Goal: Transaction & Acquisition: Purchase product/service

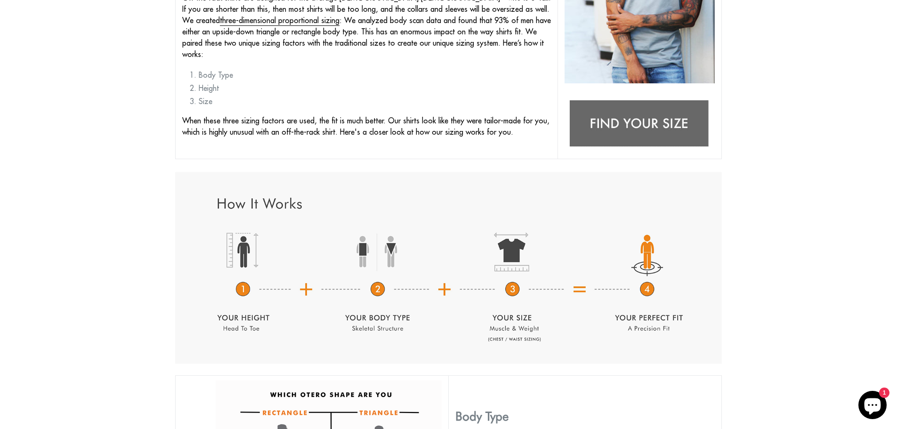
scroll to position [282, 0]
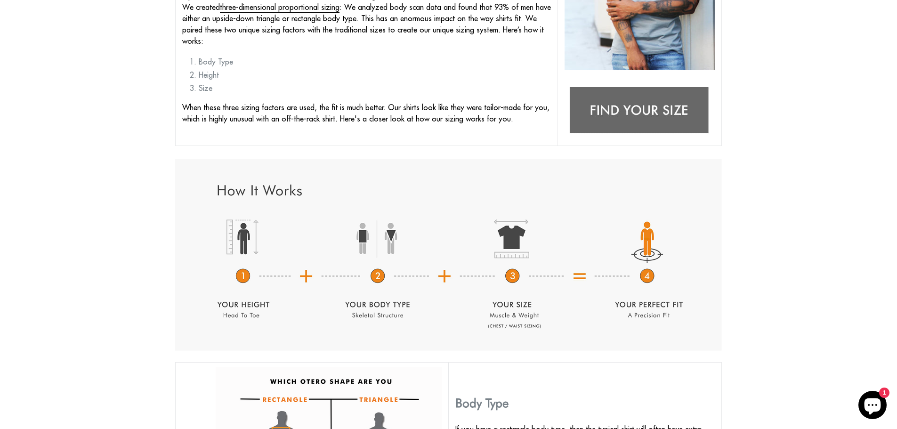
click at [642, 110] on img at bounding box center [639, 110] width 150 height 59
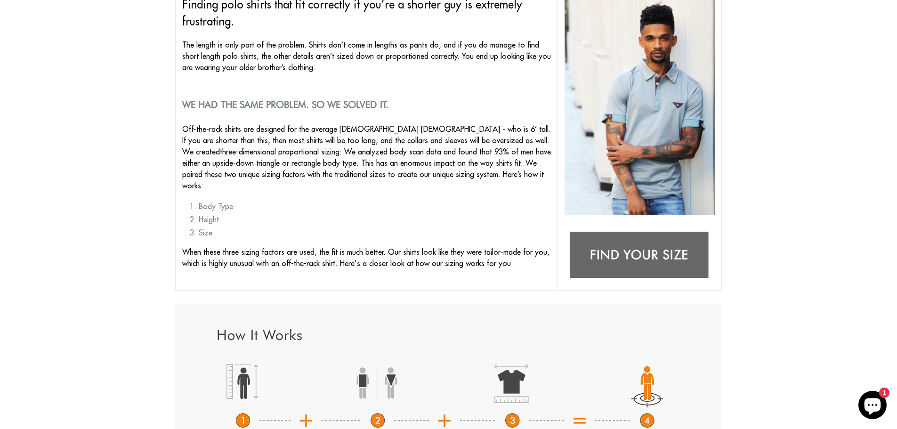
scroll to position [0, 0]
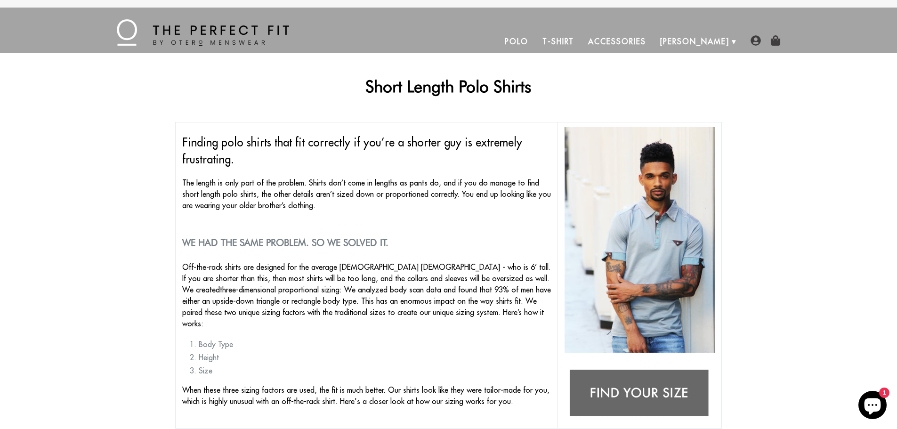
click at [581, 39] on link "T-Shirt" at bounding box center [558, 41] width 46 height 23
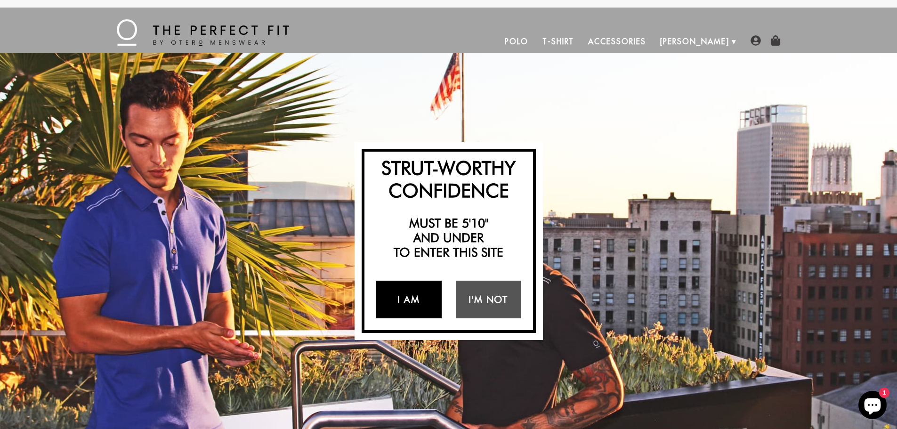
click at [414, 295] on link "I Am" at bounding box center [408, 300] width 65 height 38
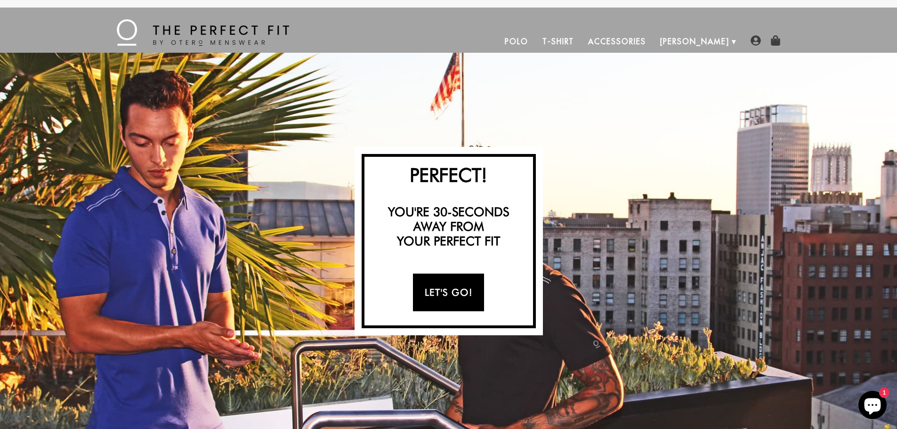
click at [450, 291] on link "Let's Go!" at bounding box center [448, 293] width 71 height 38
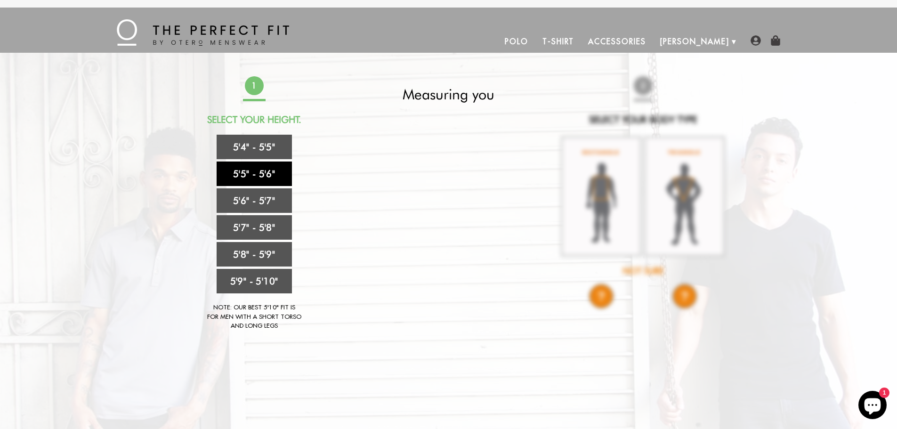
click at [251, 169] on link "5'5" - 5'6"" at bounding box center [254, 173] width 75 height 24
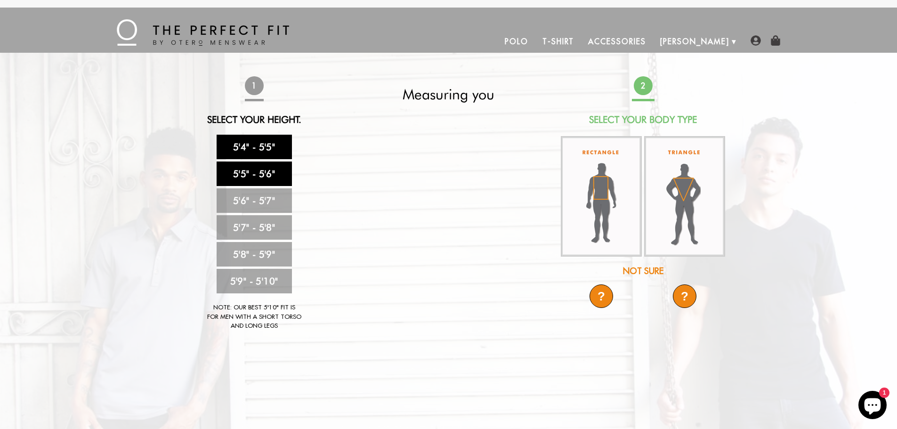
click at [260, 146] on link "5'4" - 5'5"" at bounding box center [254, 147] width 75 height 24
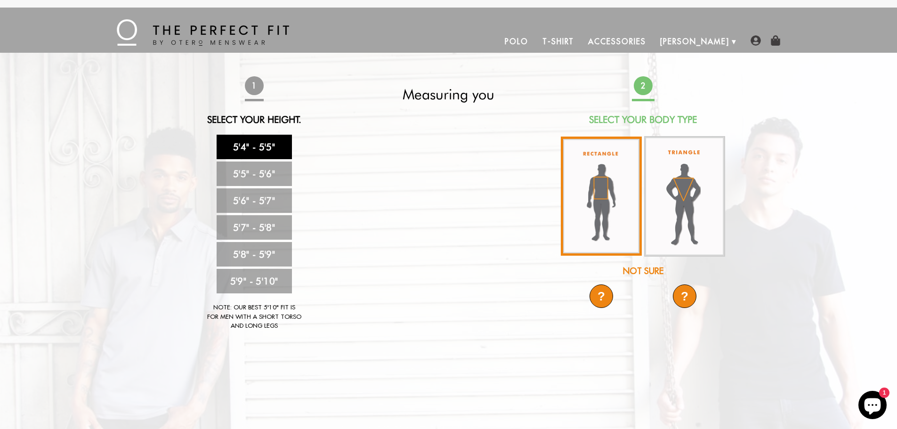
click at [607, 201] on img at bounding box center [601, 196] width 81 height 119
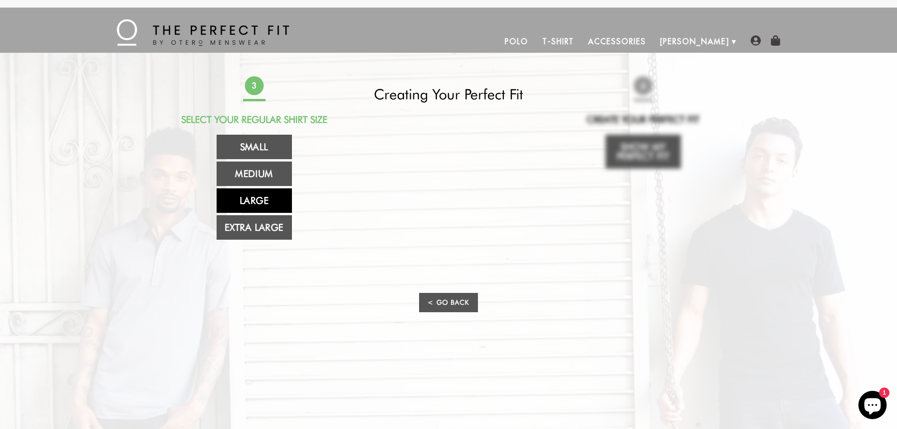
click at [255, 197] on link "Large" at bounding box center [254, 200] width 75 height 24
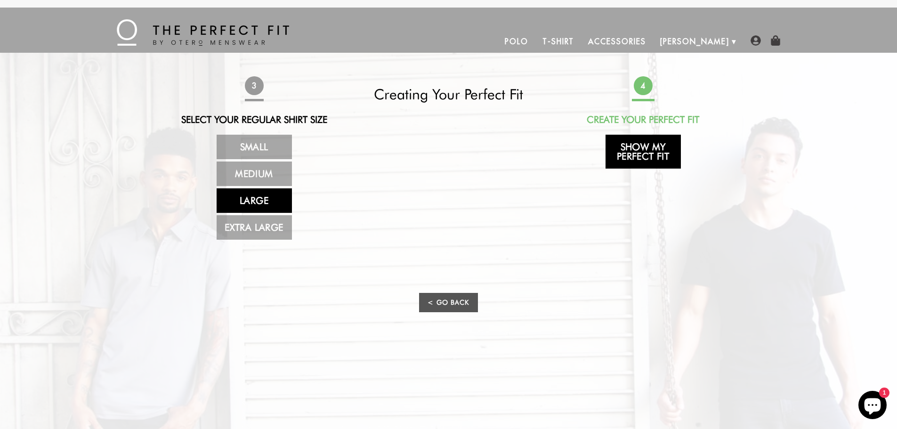
click at [650, 149] on link "Show My Perfect Fit" at bounding box center [642, 152] width 75 height 34
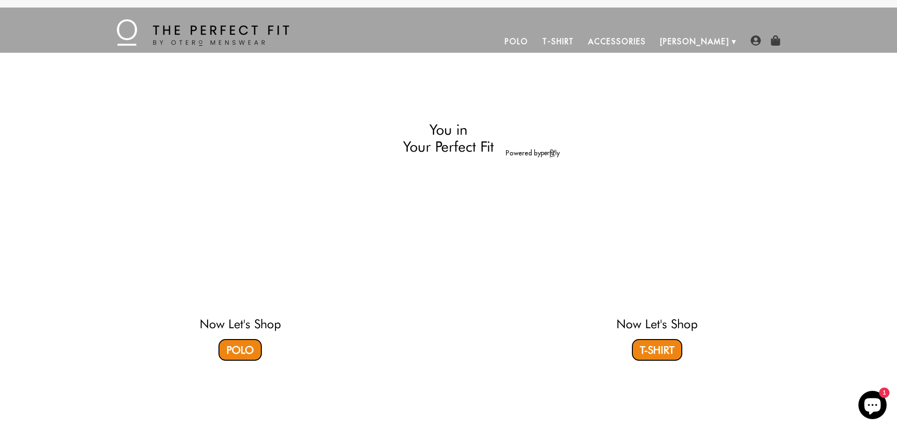
select select "L"
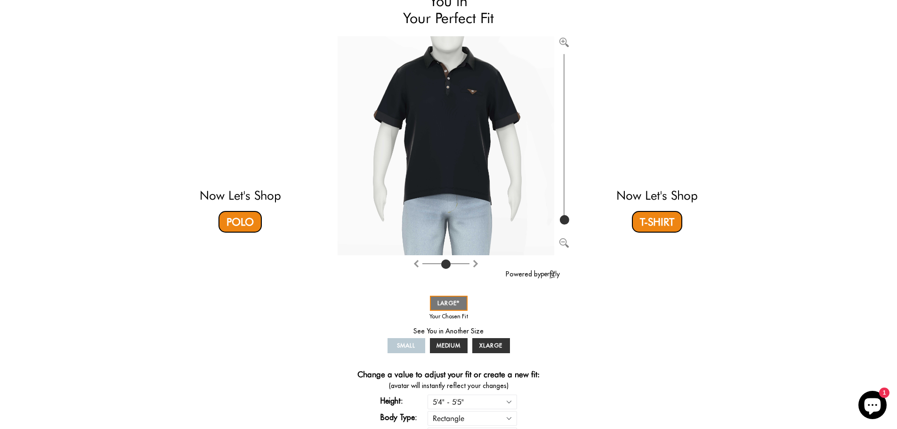
scroll to position [94, 0]
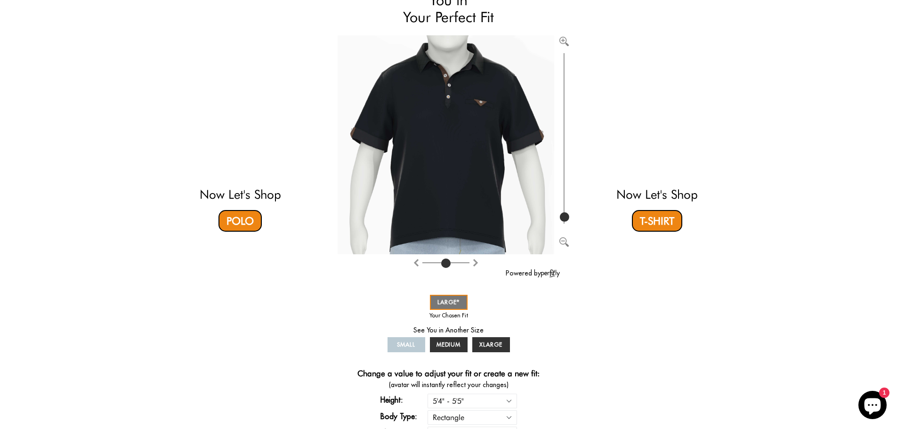
type input "100"
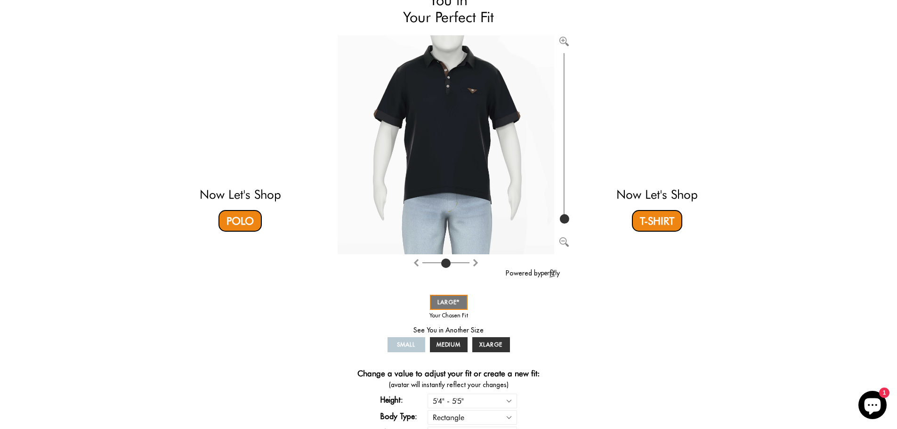
drag, startPoint x: 564, startPoint y: 218, endPoint x: 569, endPoint y: 241, distance: 22.6
click at [568, 226] on input "range" at bounding box center [563, 138] width 9 height 175
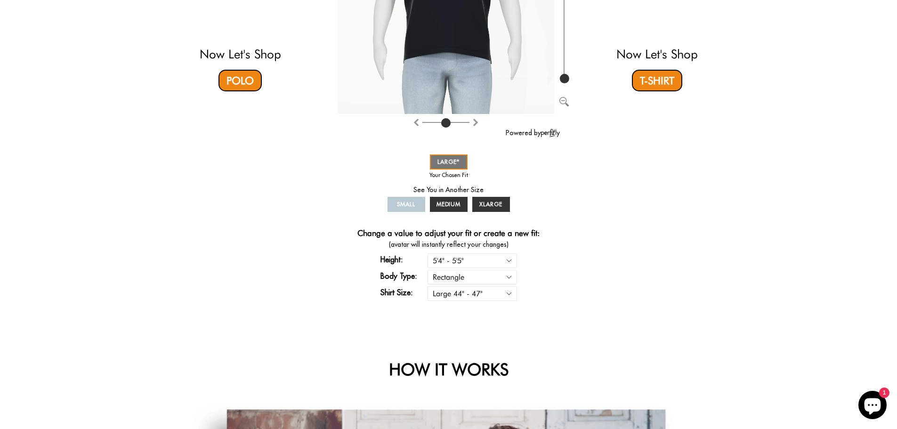
scroll to position [235, 0]
click at [507, 292] on select "Small 36" - 39" Medium 40" - 43" Large 44" - 47" Extra Large 48" - 50"" at bounding box center [471, 292] width 89 height 15
select select "M"
click at [427, 285] on select "Small 36" - 39" Medium 40" - 43" Large 44" - 47" Extra Large 48" - 50"" at bounding box center [471, 292] width 89 height 15
select select "M"
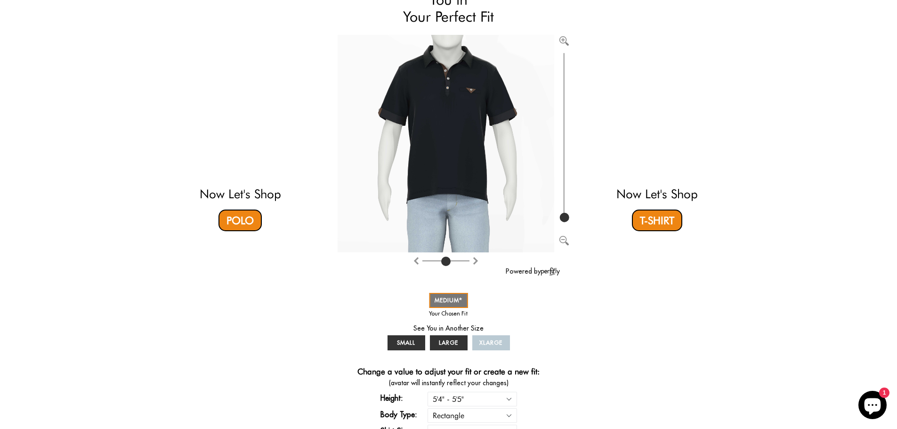
scroll to position [94, 0]
click at [451, 302] on span "MEDIUM" at bounding box center [449, 300] width 28 height 7
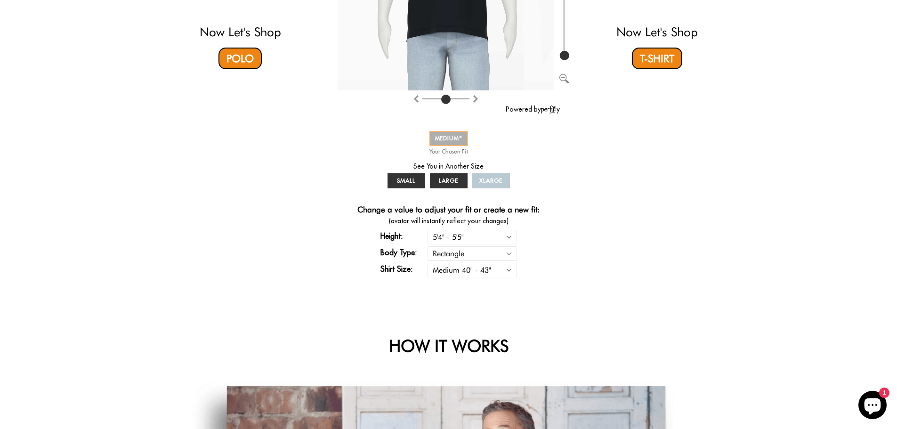
scroll to position [282, 0]
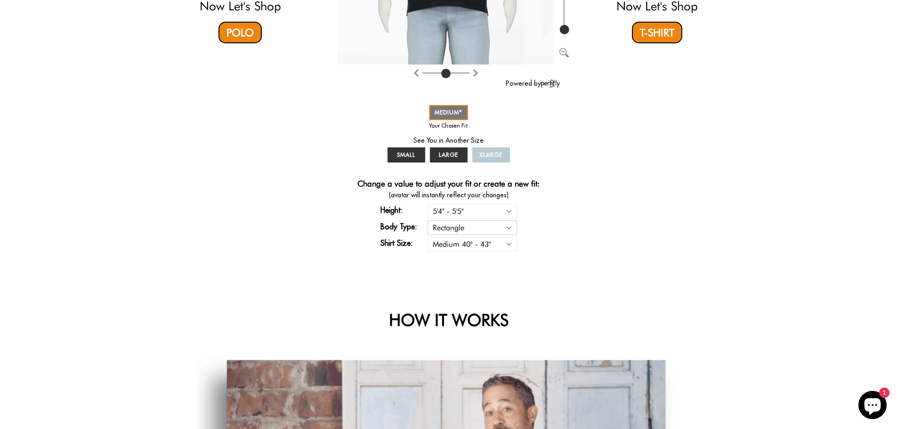
click at [508, 225] on select "Rectangle Triangle" at bounding box center [471, 227] width 89 height 15
click at [427, 220] on select "Rectangle Triangle" at bounding box center [471, 227] width 89 height 15
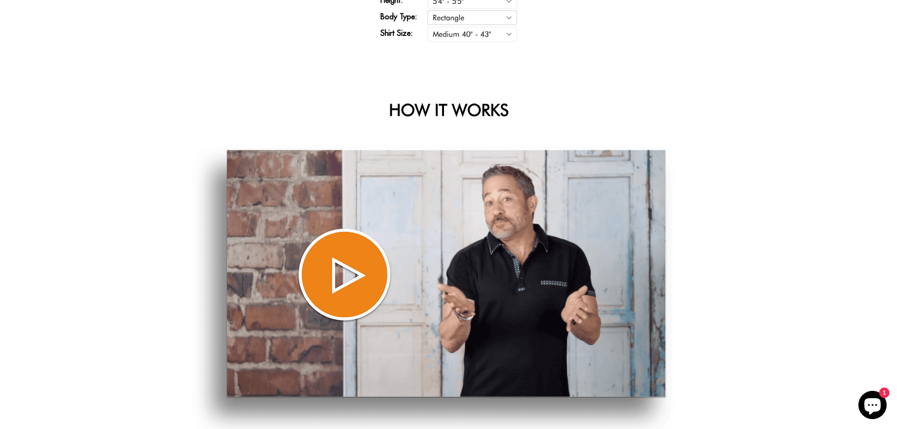
scroll to position [518, 0]
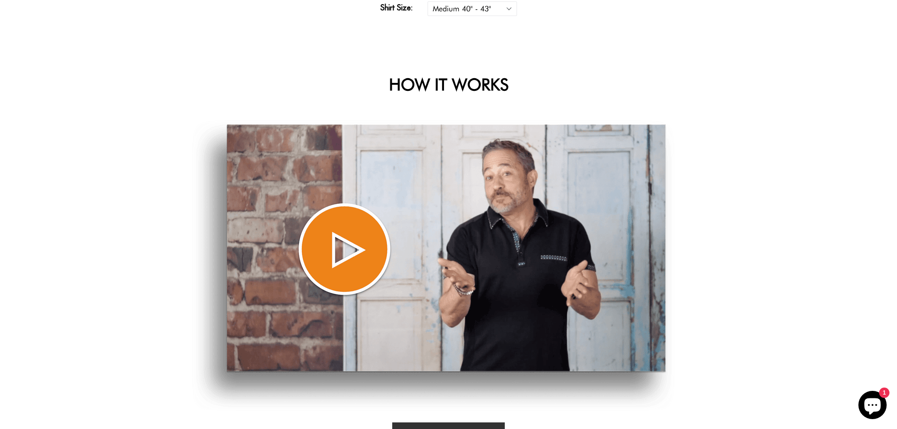
click at [349, 246] on img at bounding box center [433, 265] width 482 height 291
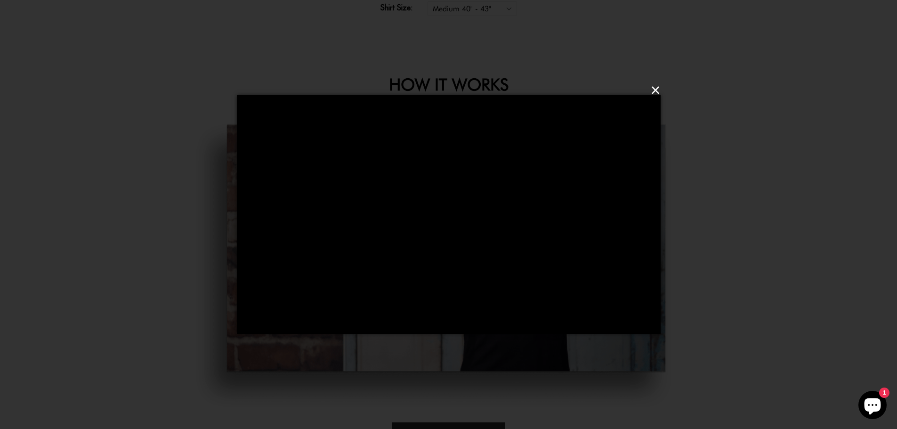
click at [654, 89] on button "×" at bounding box center [452, 90] width 424 height 28
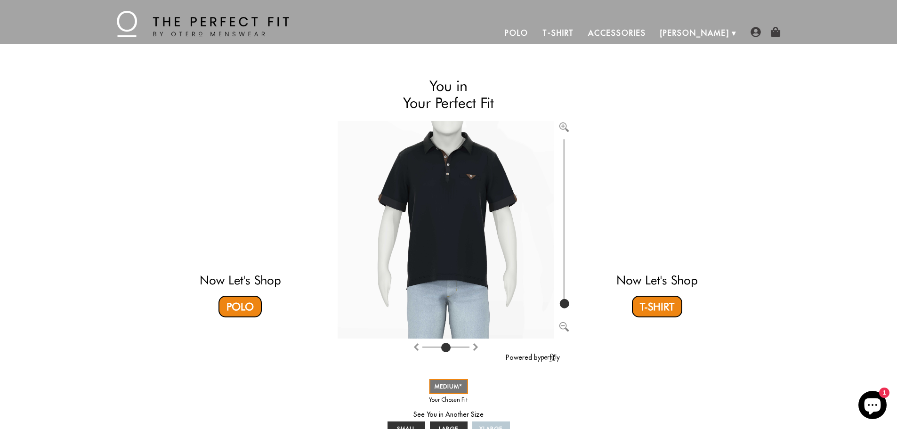
scroll to position [0, 0]
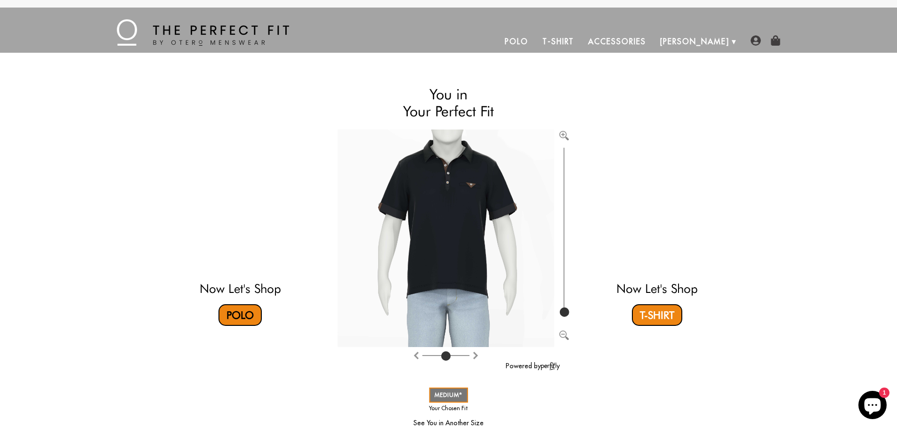
click at [238, 314] on link "Polo" at bounding box center [239, 315] width 43 height 22
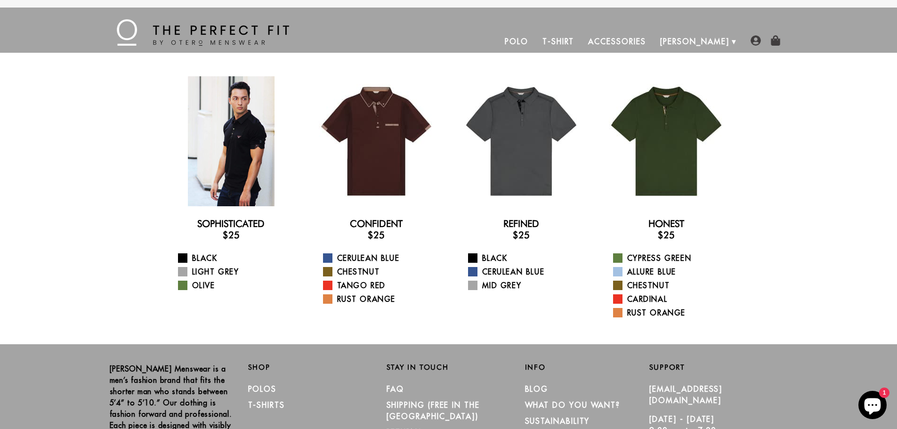
click at [232, 161] on div at bounding box center [231, 141] width 130 height 130
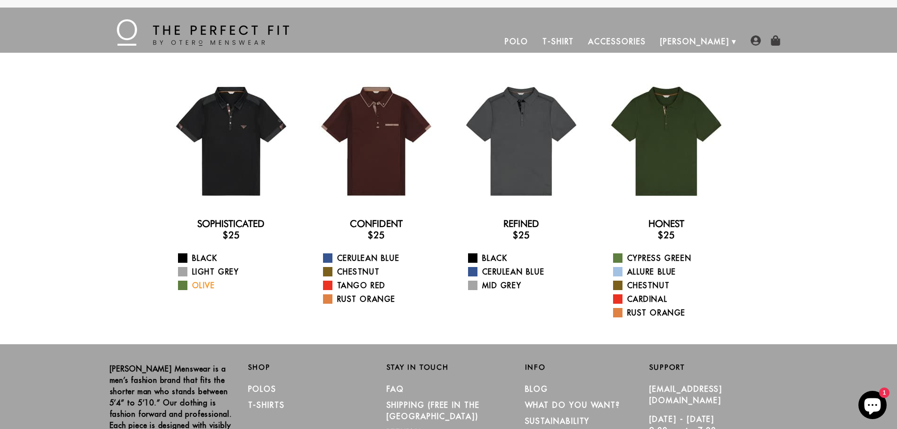
click at [207, 284] on link "Olive" at bounding box center [237, 285] width 118 height 11
click at [374, 256] on link "Cerulean Blue" at bounding box center [382, 257] width 118 height 11
click at [492, 287] on link "Mid Grey" at bounding box center [527, 285] width 118 height 11
click at [645, 271] on link "Allure Blue" at bounding box center [672, 271] width 118 height 11
click at [499, 270] on link "Cerulean Blue" at bounding box center [527, 271] width 118 height 11
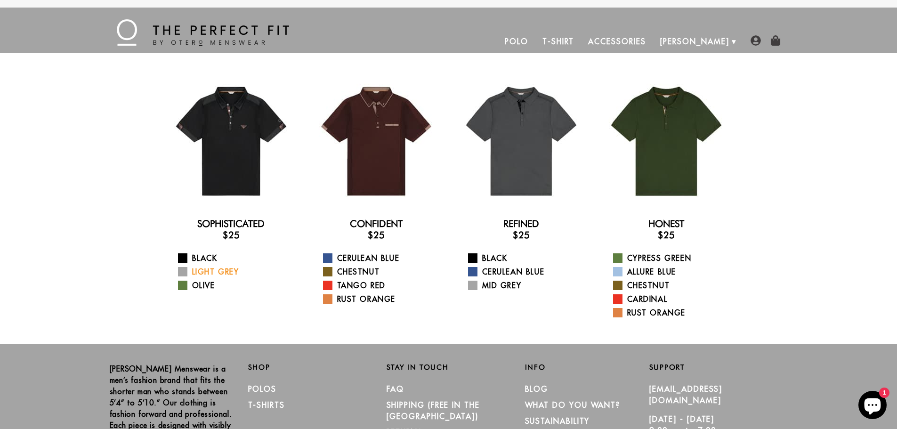
click at [201, 269] on link "Light Grey" at bounding box center [237, 271] width 118 height 11
click at [358, 258] on link "Cerulean Blue" at bounding box center [382, 257] width 118 height 11
click at [508, 270] on link "Cerulean Blue" at bounding box center [527, 271] width 118 height 11
click at [495, 286] on link "Mid Grey" at bounding box center [527, 285] width 118 height 11
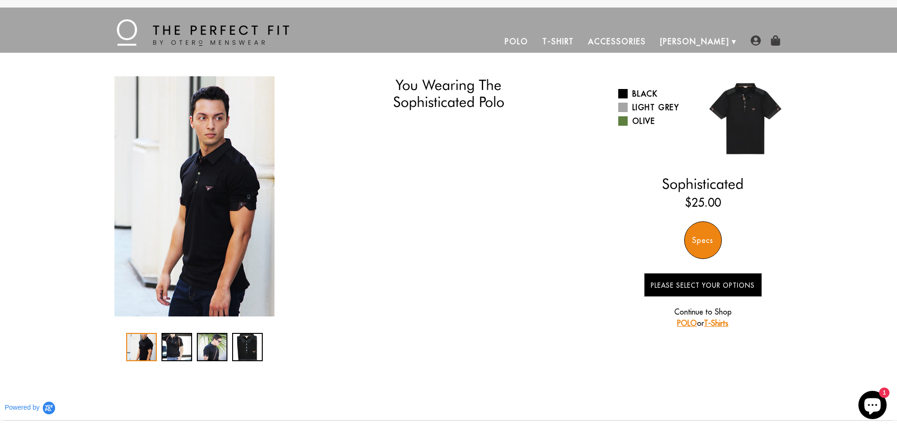
select select "M"
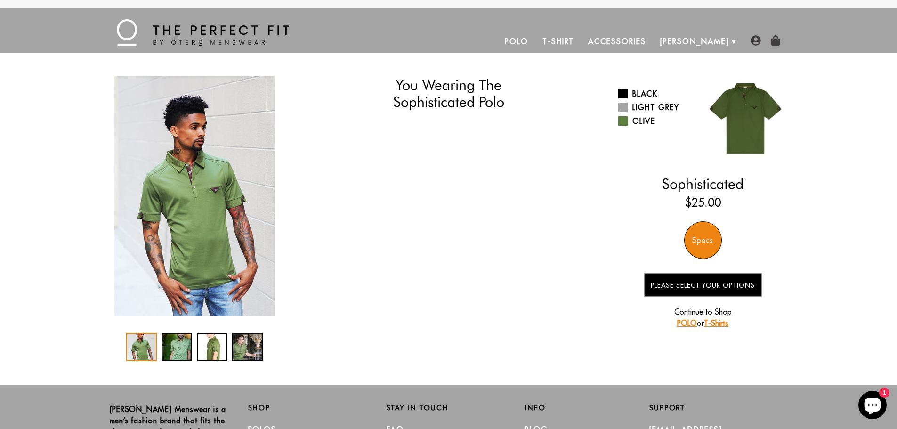
select select "M"
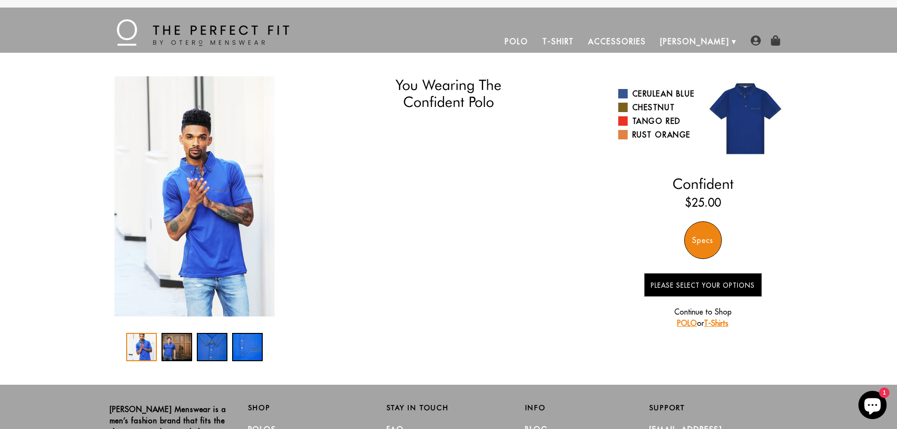
select select "M"
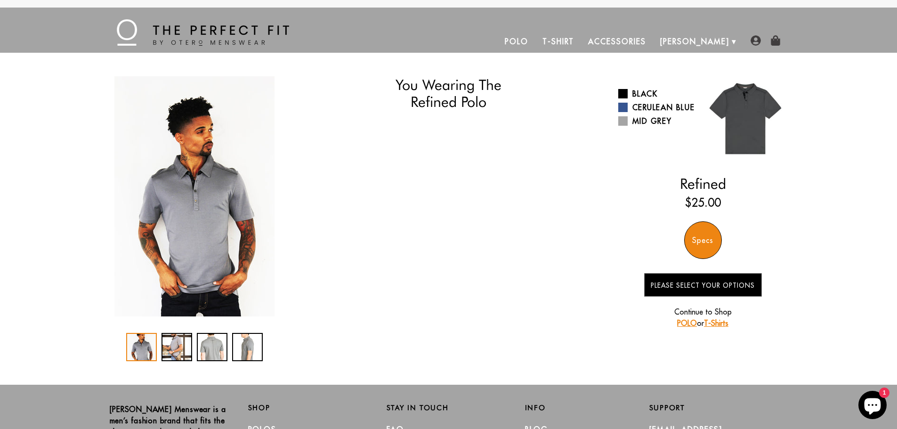
select select "M"
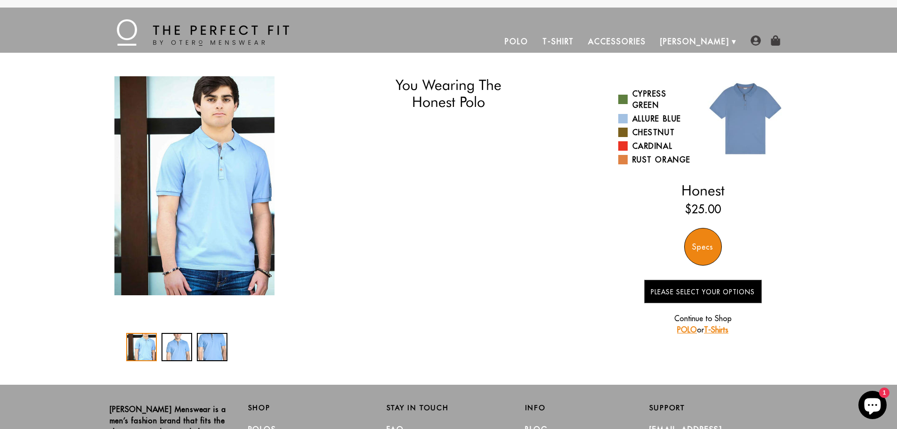
select select "M"
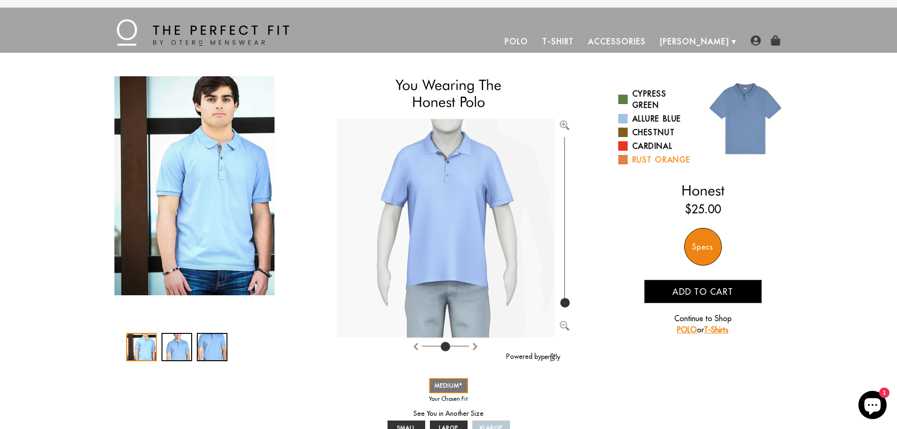
click at [620, 158] on span at bounding box center [622, 159] width 9 height 9
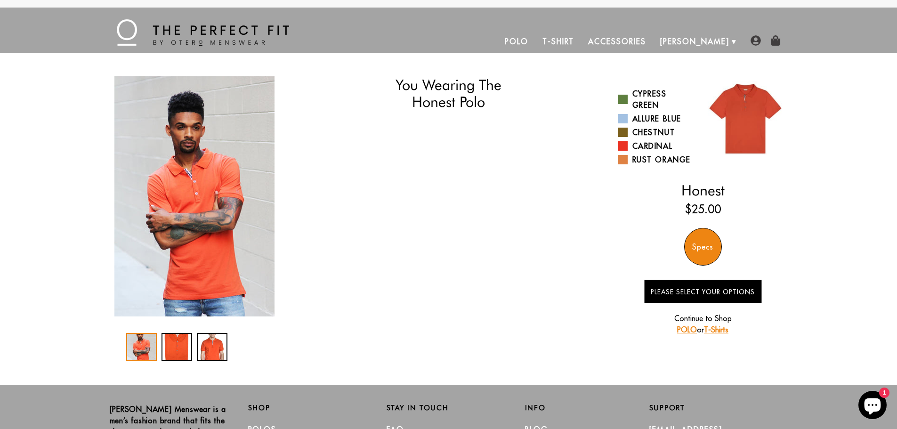
select select "M"
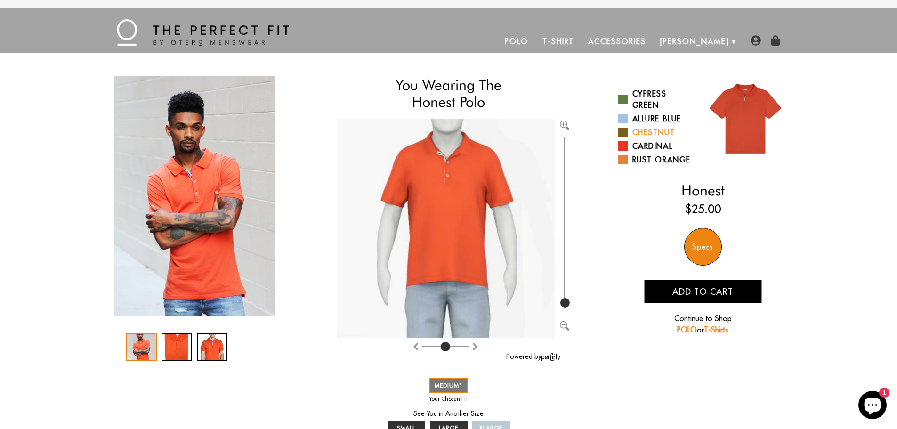
click at [621, 131] on span at bounding box center [622, 132] width 9 height 9
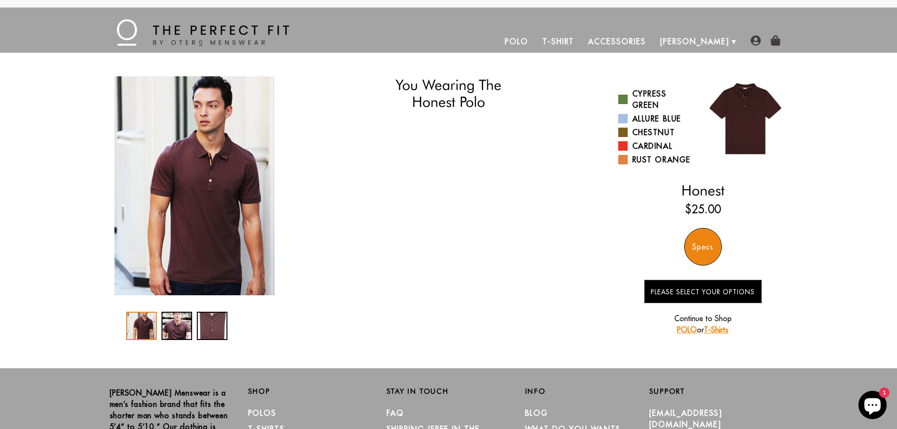
select select "M"
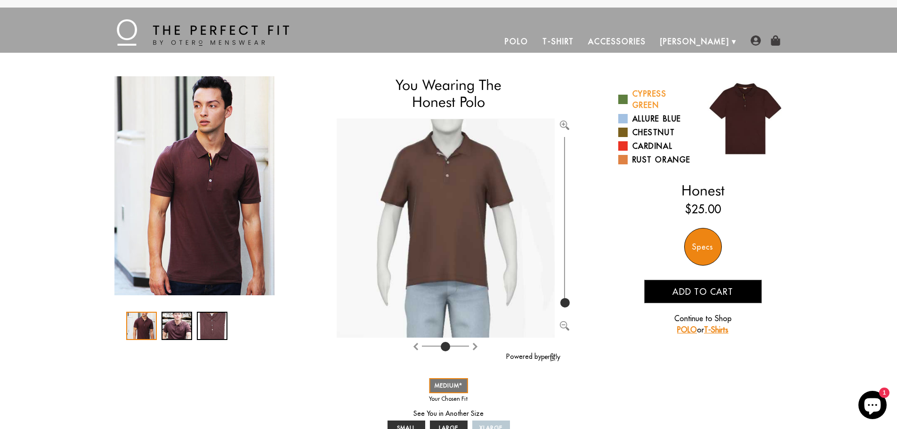
click at [624, 99] on span at bounding box center [622, 99] width 9 height 9
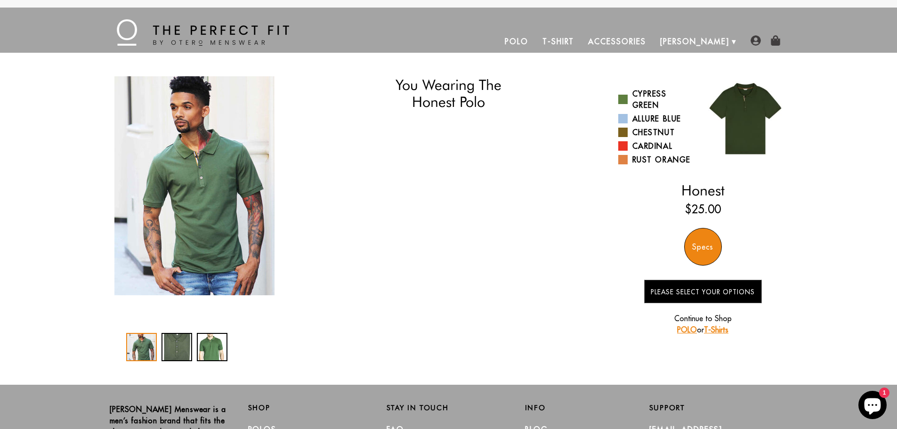
select select "M"
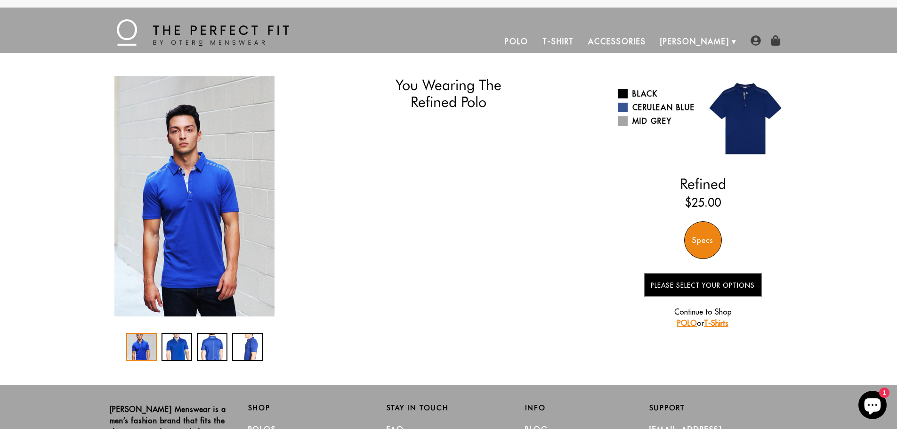
select select "M"
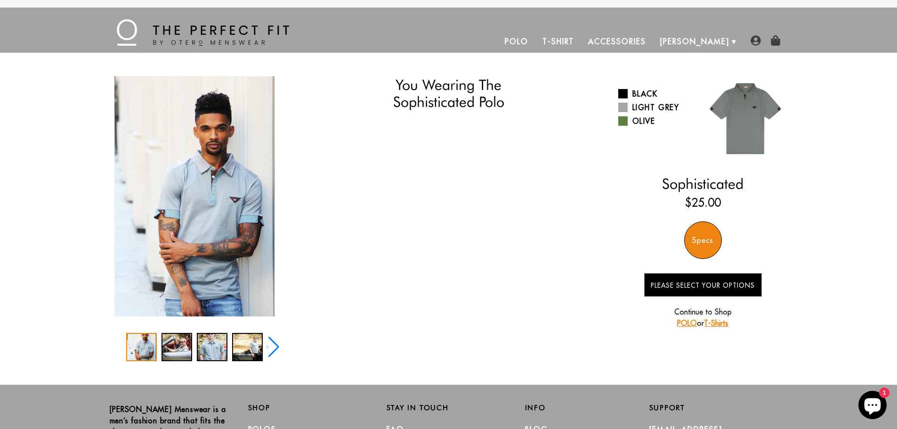
select select "M"
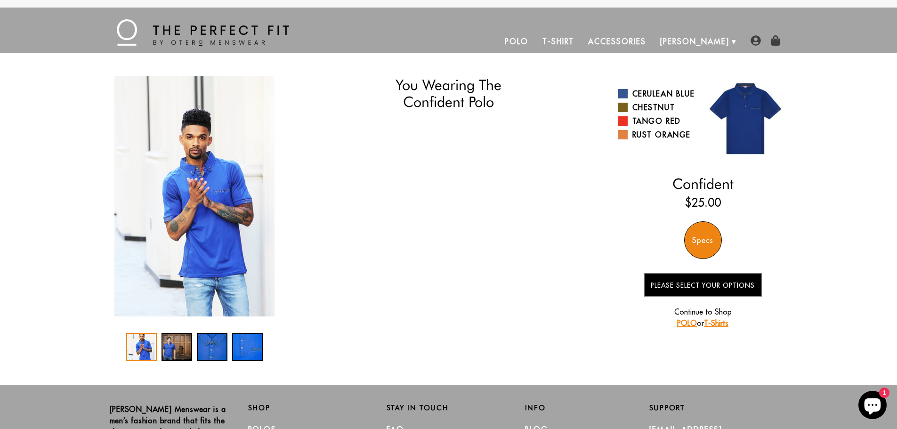
select select "M"
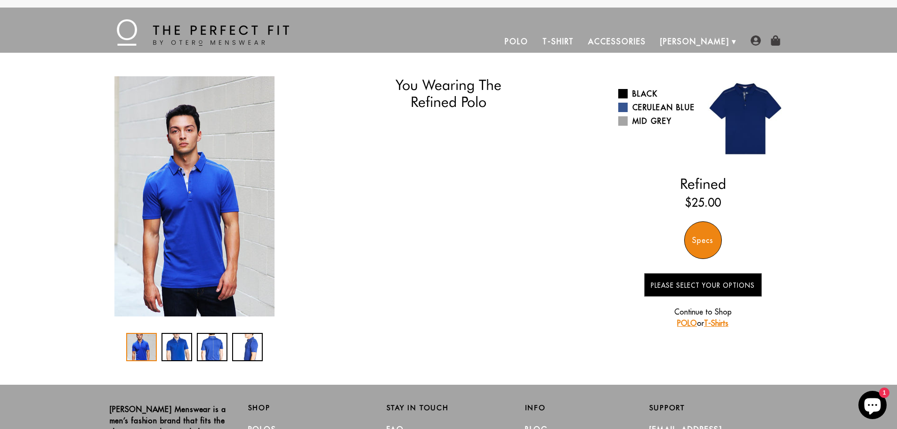
select select "M"
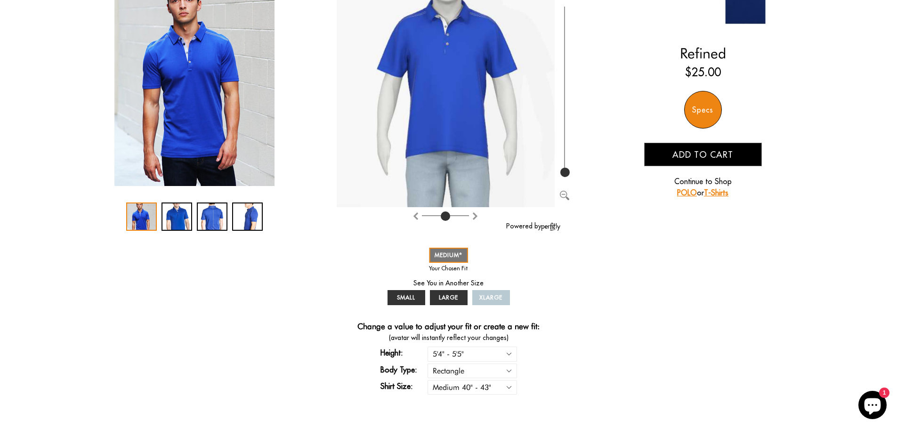
scroll to position [141, 0]
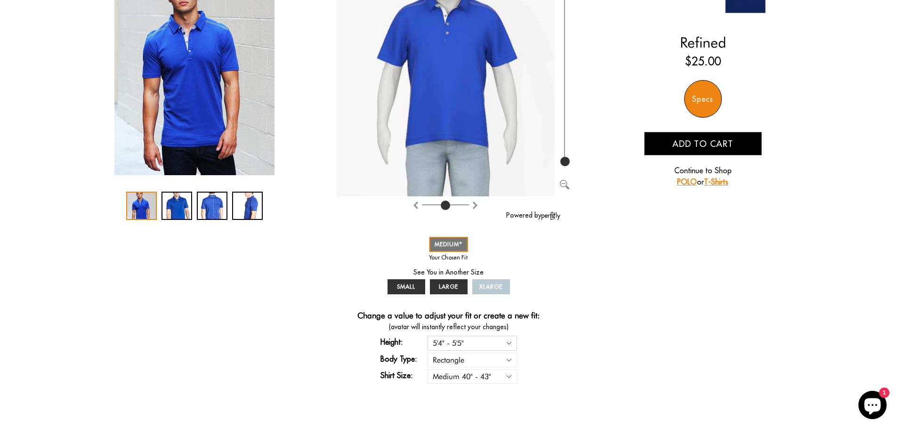
click at [508, 341] on select "5'4" - 5'5" 5'5" - 5'6" 5'6" - 5'7" 5'7" - 5'8" 5'8" - 5'9" 5'9" - 5'10"" at bounding box center [471, 343] width 89 height 15
select select "55-56"
click at [427, 336] on select "5'4" - 5'5" 5'5" - 5'6" 5'6" - 5'7" 5'7" - 5'8" 5'8" - 5'9" 5'9" - 5'10"" at bounding box center [471, 343] width 89 height 15
select select "55-56"
select select "M"
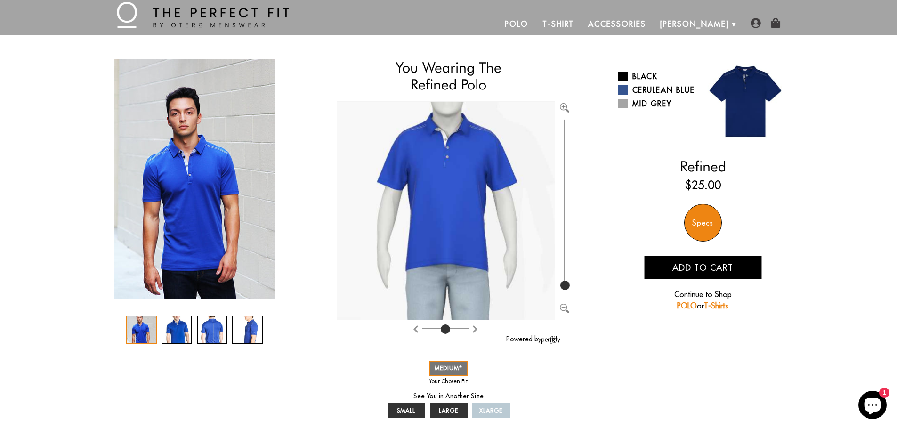
scroll to position [0, 0]
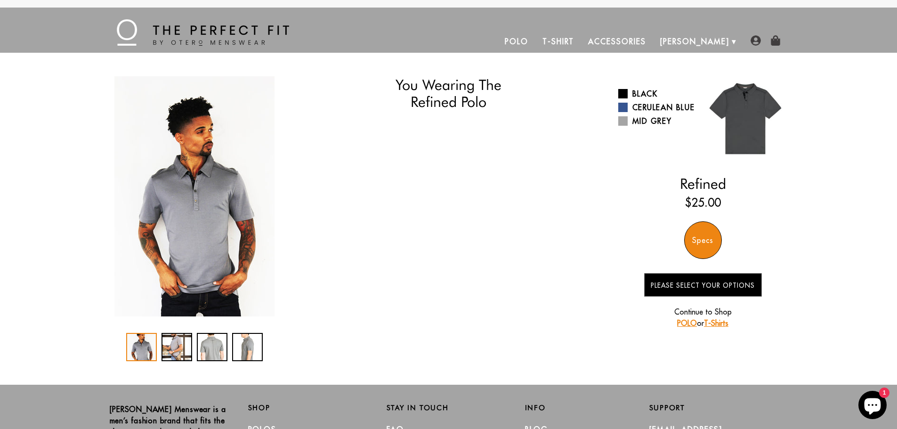
select select "55-56"
select select "M"
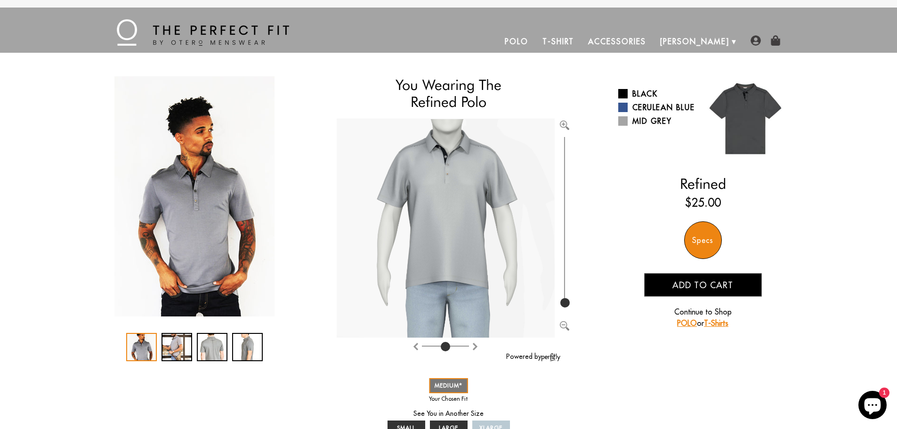
click at [696, 282] on span "Add to cart" at bounding box center [702, 285] width 61 height 11
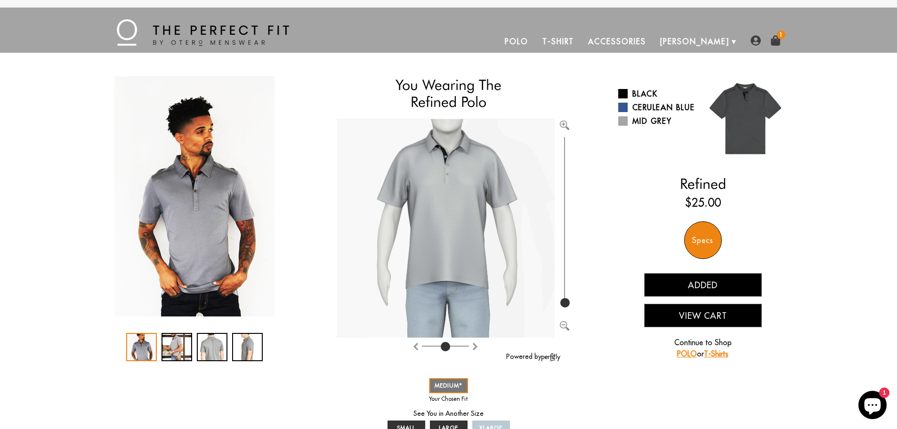
click at [698, 313] on button "View Cart" at bounding box center [703, 316] width 118 height 24
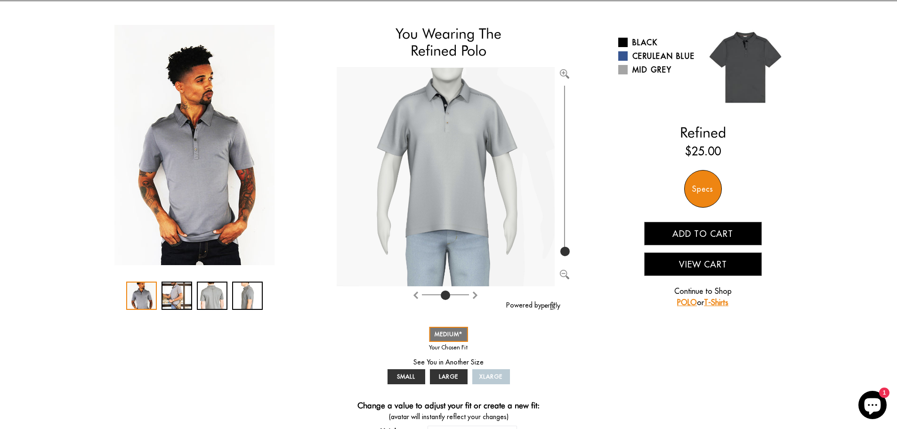
scroll to position [141, 0]
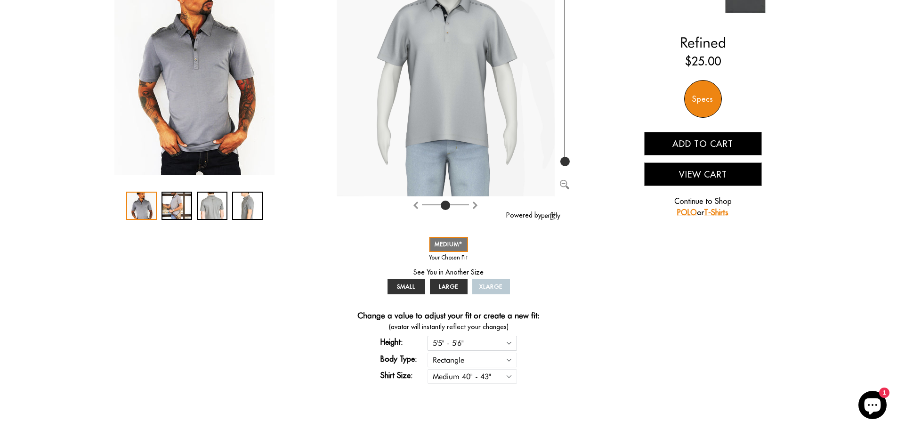
click at [472, 341] on select "5'4" - 5'5" 5'5" - 5'6" 5'6" - 5'7" 5'7" - 5'8" 5'8" - 5'9" 5'9" - 5'10"" at bounding box center [471, 343] width 89 height 15
click at [427, 336] on select "5'4" - 5'5" 5'5" - 5'6" 5'6" - 5'7" 5'7" - 5'8" 5'8" - 5'9" 5'9" - 5'10"" at bounding box center [471, 343] width 89 height 15
click at [710, 172] on button "View Cart" at bounding box center [703, 174] width 118 height 24
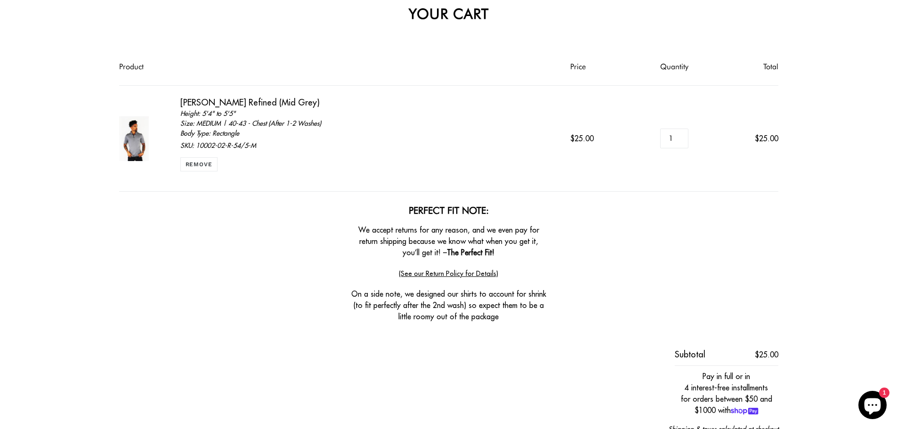
scroll to position [94, 0]
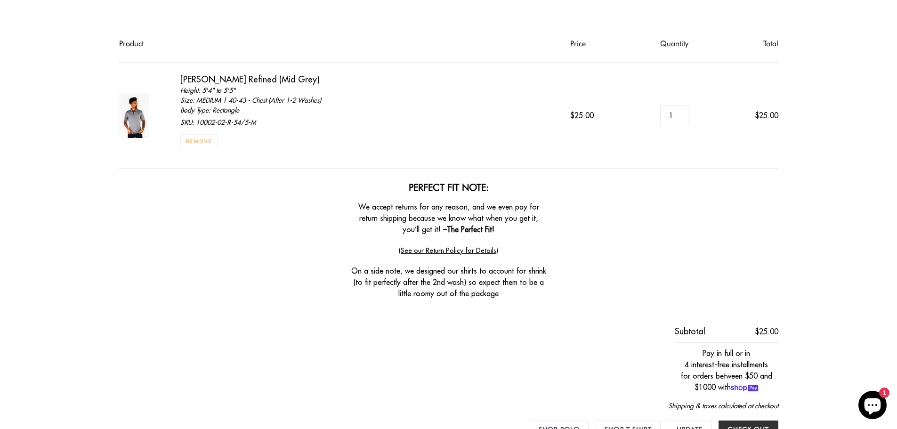
click at [191, 139] on link "Remove" at bounding box center [199, 141] width 38 height 14
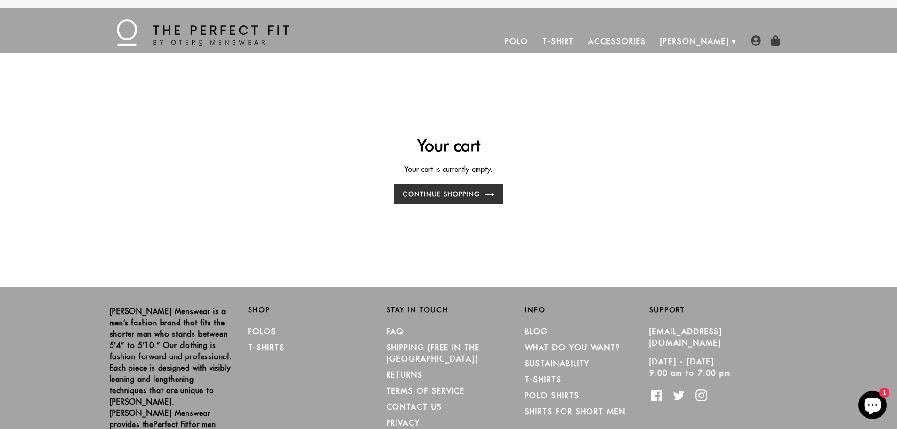
scroll to position [40, 0]
click at [775, 39] on img at bounding box center [775, 40] width 10 height 10
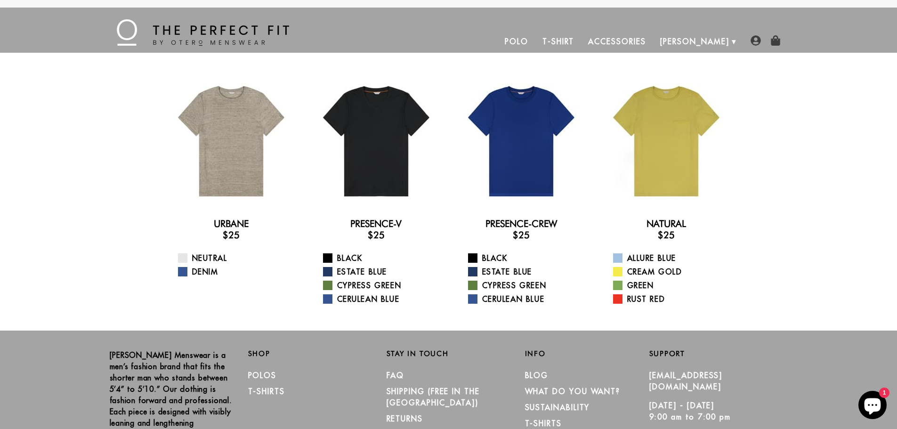
click at [535, 39] on link "Polo" at bounding box center [517, 41] width 38 height 23
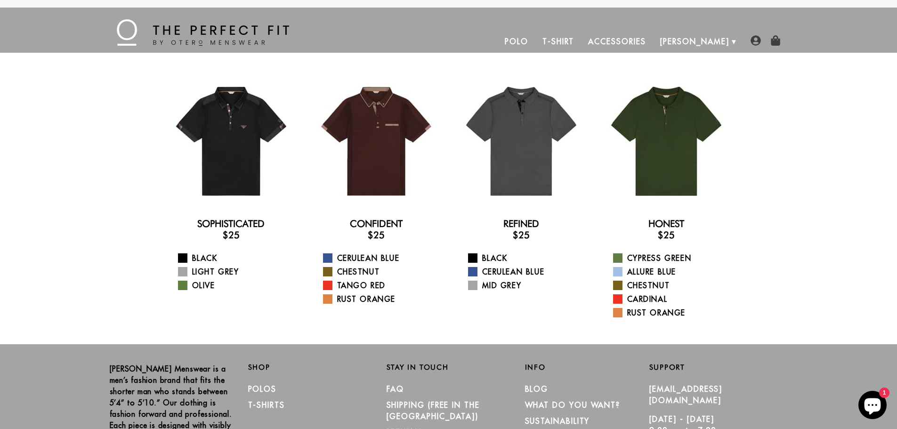
click at [653, 40] on link "Accessories" at bounding box center [617, 41] width 72 height 23
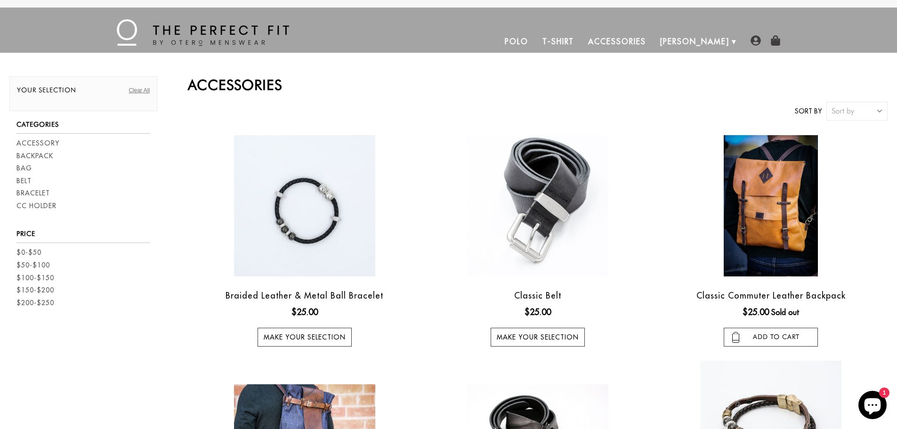
click at [535, 40] on link "Polo" at bounding box center [517, 41] width 38 height 23
